Goal: Task Accomplishment & Management: Complete application form

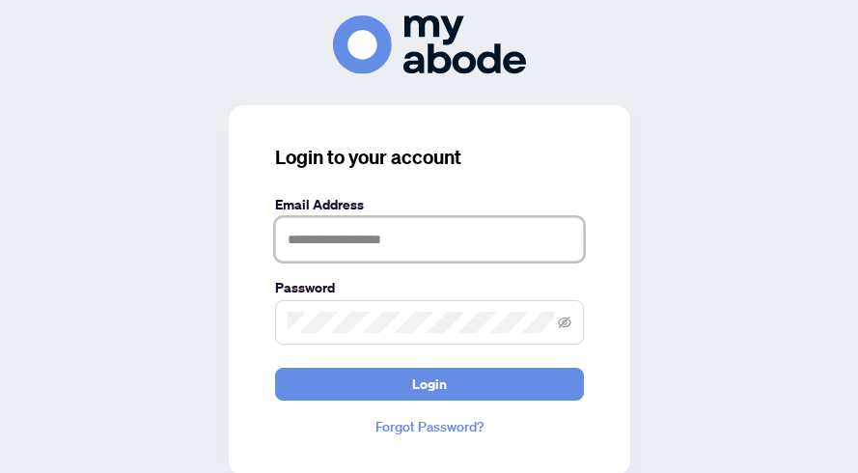
click at [335, 237] on input "text" at bounding box center [429, 239] width 309 height 44
type input "**********"
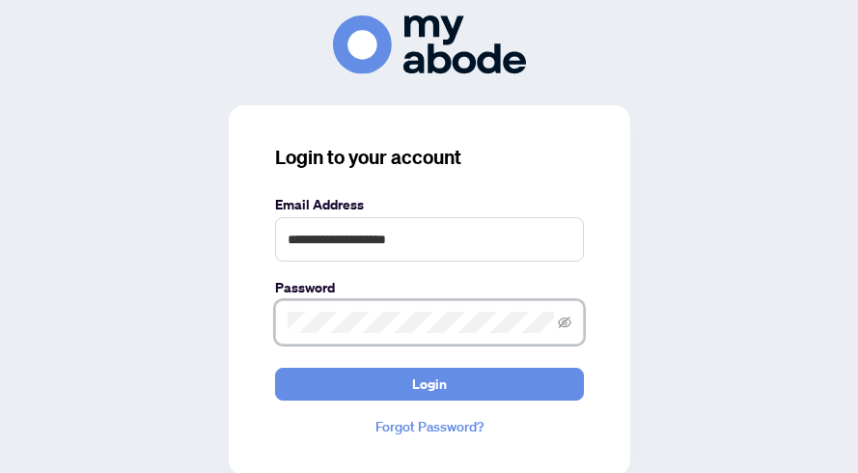
click at [275, 368] on button "Login" at bounding box center [429, 384] width 309 height 33
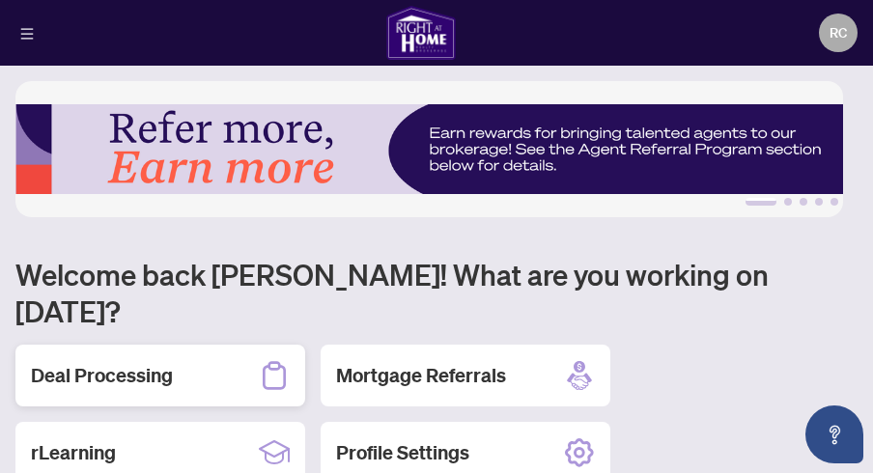
click at [187, 345] on div "Deal Processing" at bounding box center [160, 376] width 290 height 62
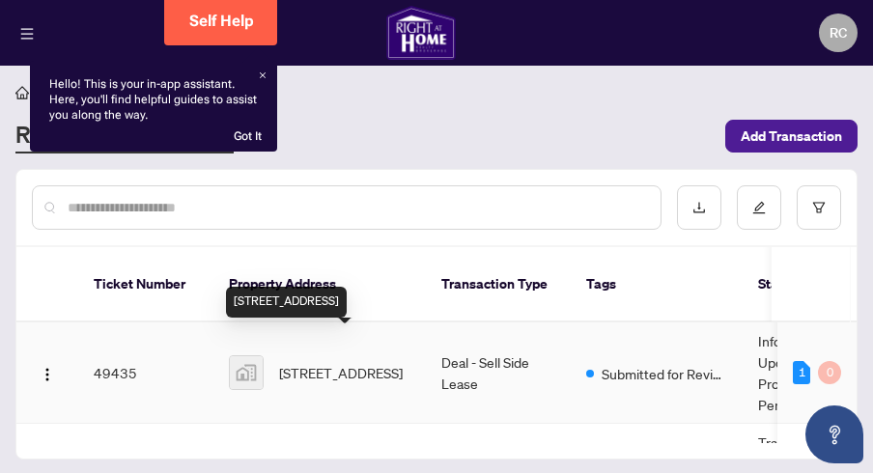
click at [366, 362] on span "[STREET_ADDRESS]" at bounding box center [341, 372] width 124 height 21
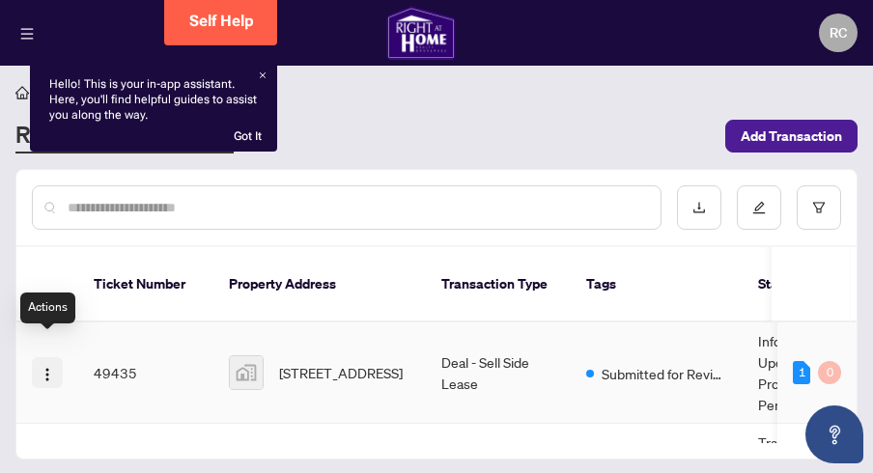
click at [42, 367] on img "button" at bounding box center [47, 374] width 15 height 15
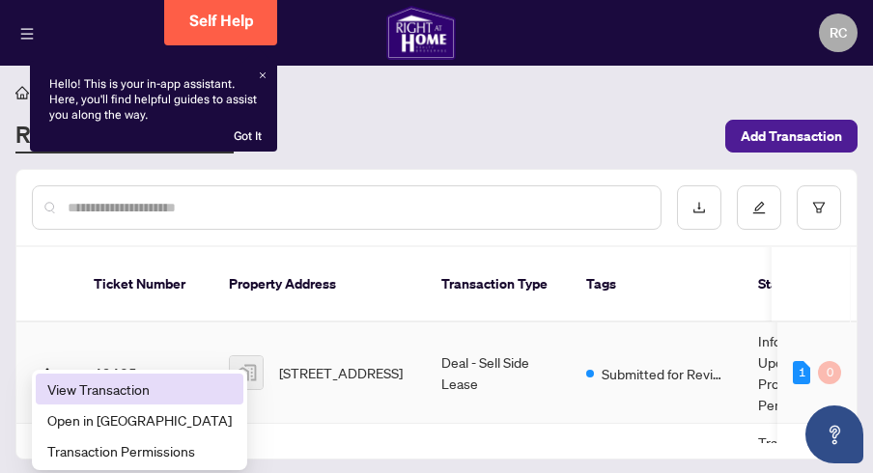
click at [94, 390] on span "View Transaction" at bounding box center [139, 388] width 184 height 21
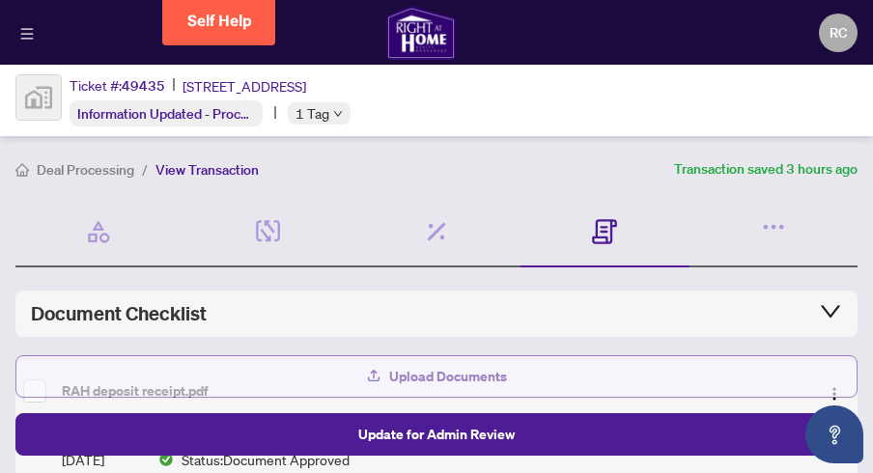
click at [457, 382] on span "Upload Documents" at bounding box center [448, 376] width 118 height 31
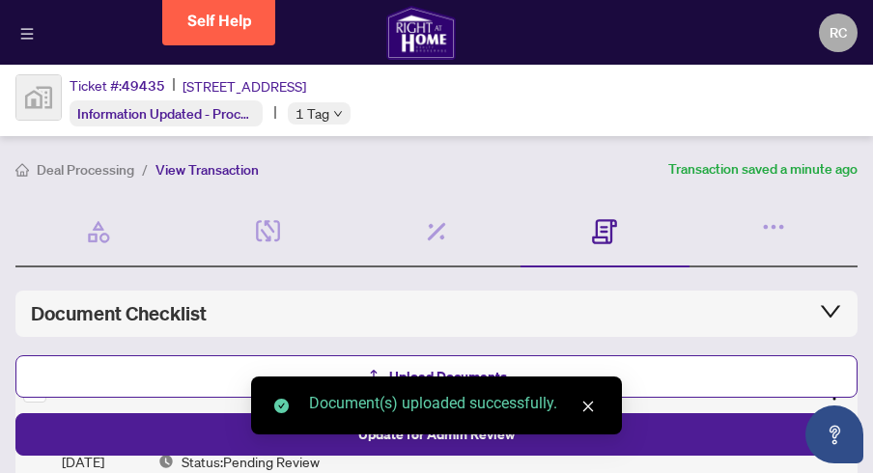
click at [589, 411] on icon "close" at bounding box center [588, 407] width 14 height 14
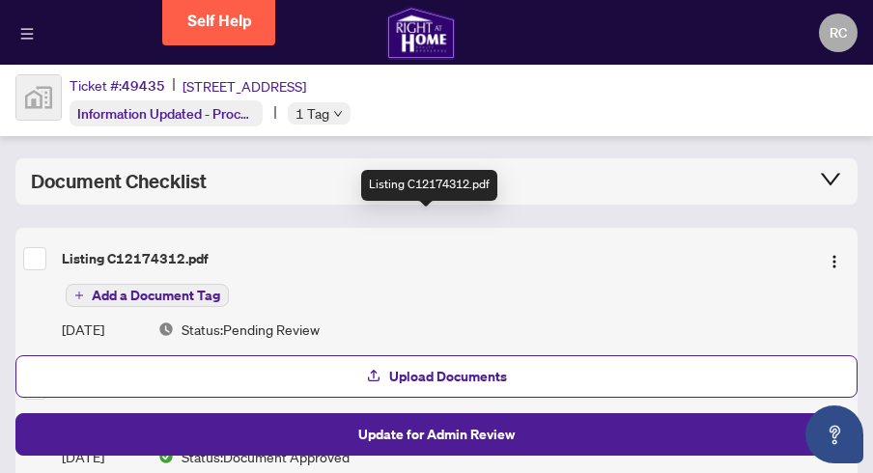
scroll to position [172, 0]
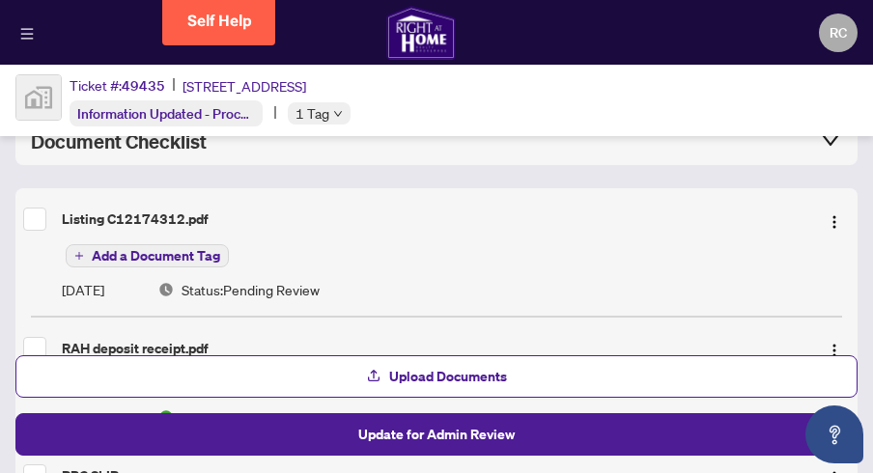
click at [153, 244] on button "Add a Document Tag" at bounding box center [147, 255] width 163 height 23
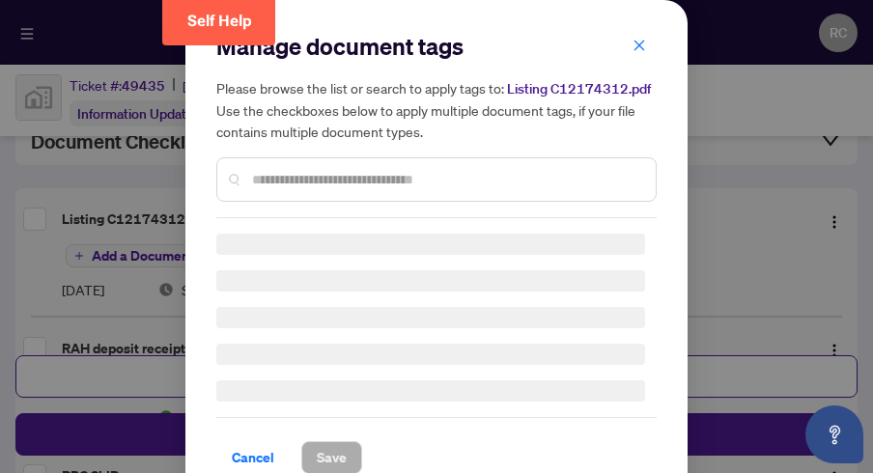
click at [347, 190] on input "text" at bounding box center [446, 179] width 388 height 21
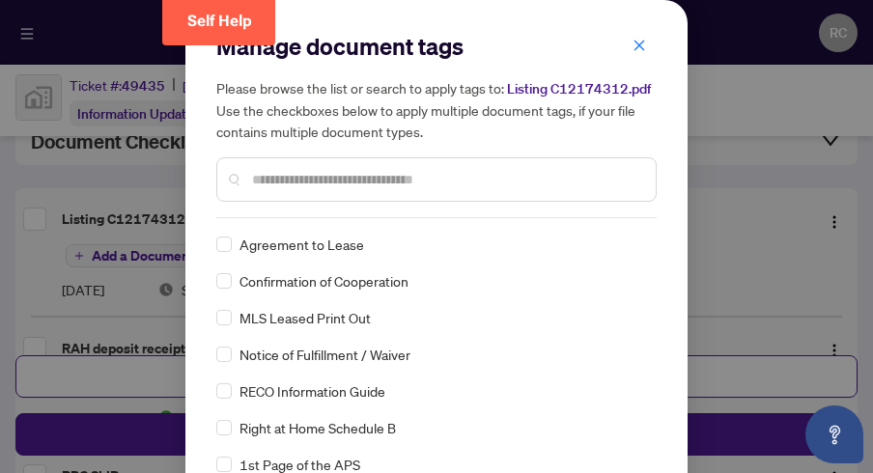
click at [207, 335] on div "Manage document tags Please browse the list or search to apply tags to: Listing…" at bounding box center [436, 289] width 502 height 578
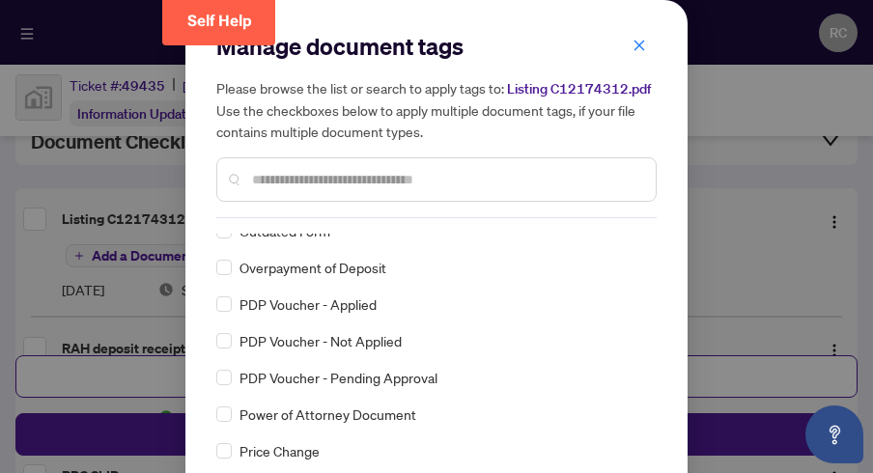
scroll to position [3295, 0]
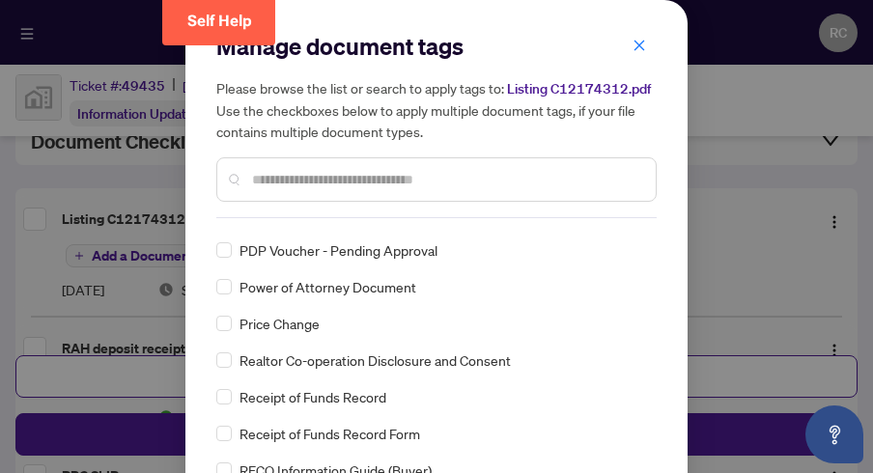
click at [634, 132] on h5 "Please browse the list or search to apply tags to: Listing C12174312.pdf Use th…" at bounding box center [436, 109] width 440 height 65
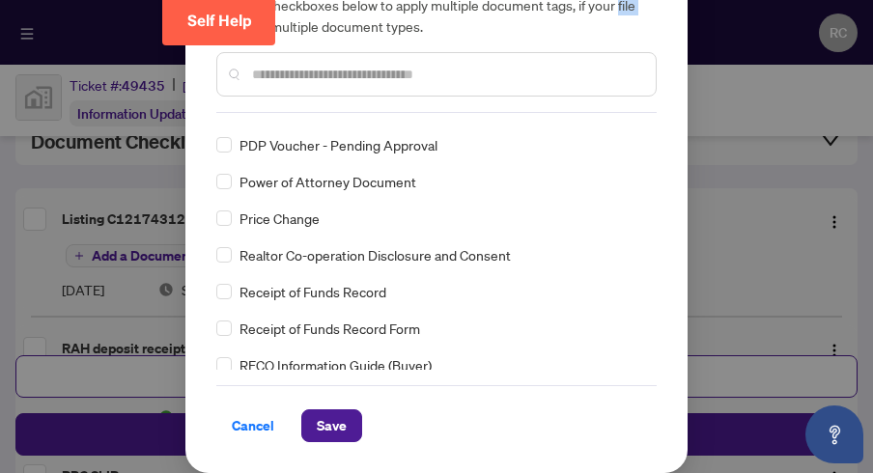
scroll to position [125, 0]
click at [325, 420] on span "Save" at bounding box center [332, 425] width 30 height 31
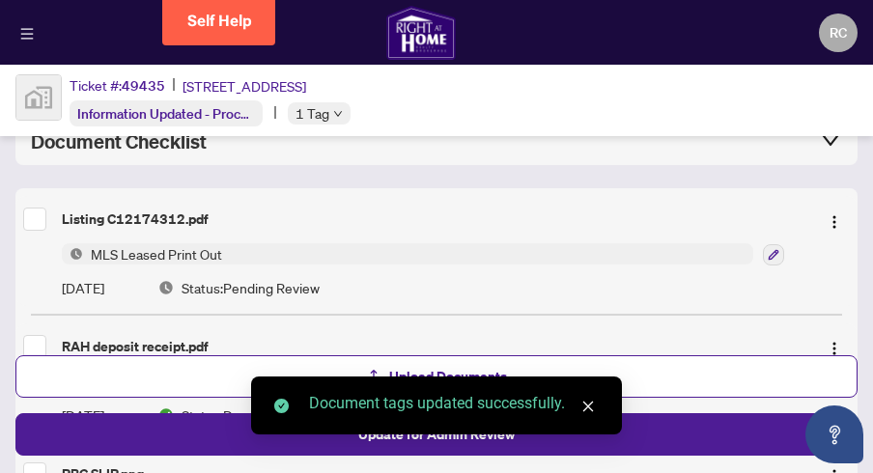
scroll to position [0, 0]
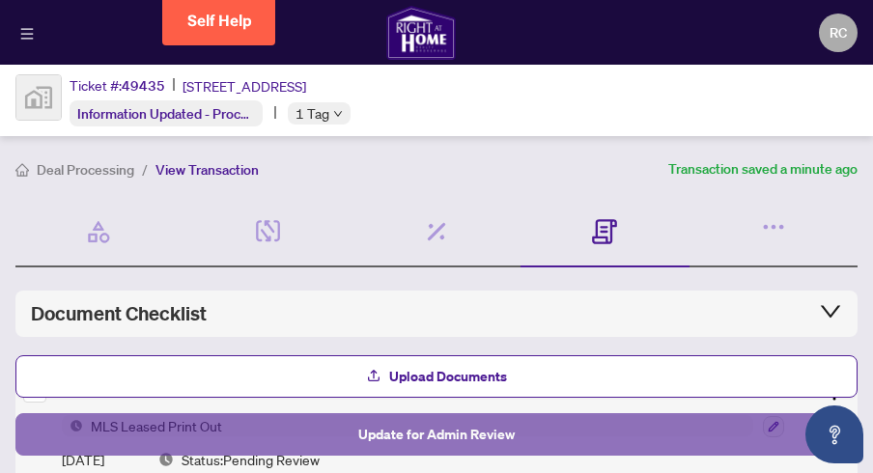
click at [615, 438] on button "Update for Admin Review" at bounding box center [436, 434] width 842 height 42
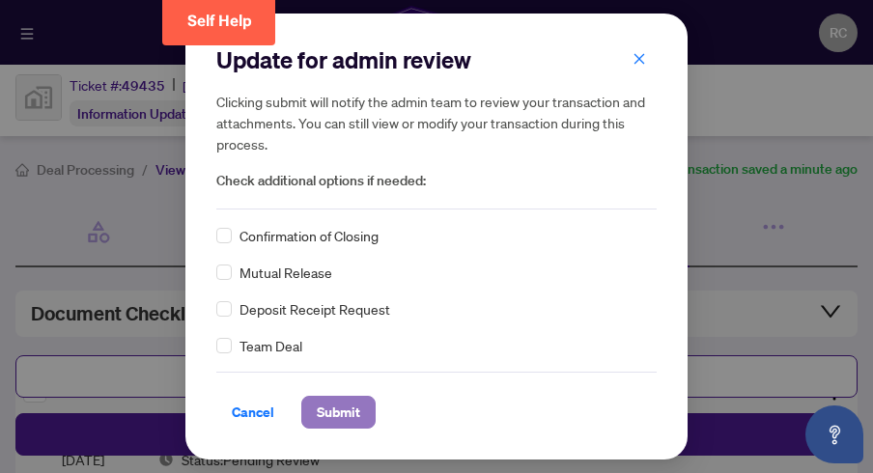
click at [324, 416] on span "Submit" at bounding box center [338, 412] width 43 height 31
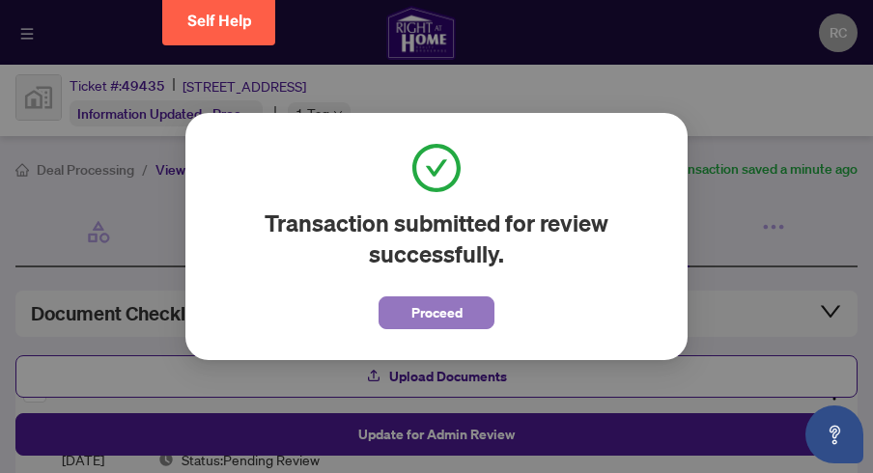
click at [468, 318] on button "Proceed" at bounding box center [436, 312] width 116 height 33
